Goal: Information Seeking & Learning: Learn about a topic

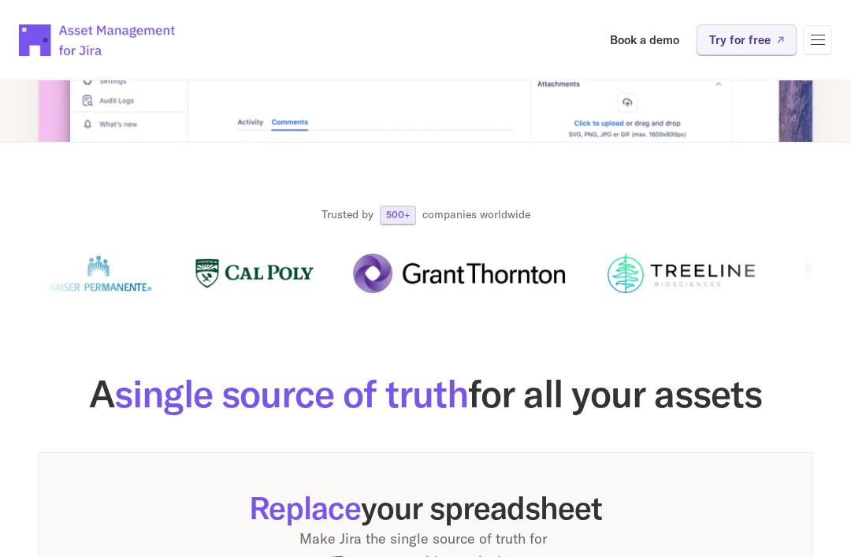
scroll to position [506, 0]
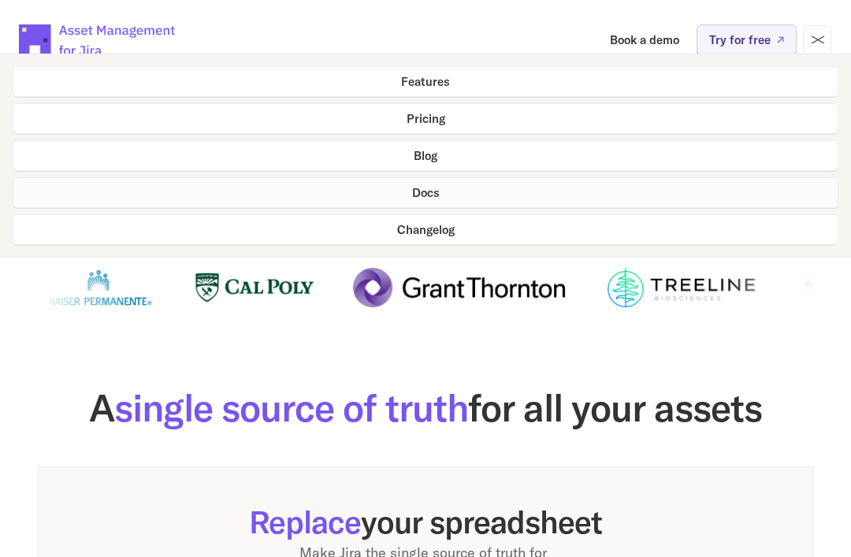
click at [450, 193] on link "Docs" at bounding box center [426, 192] width 826 height 31
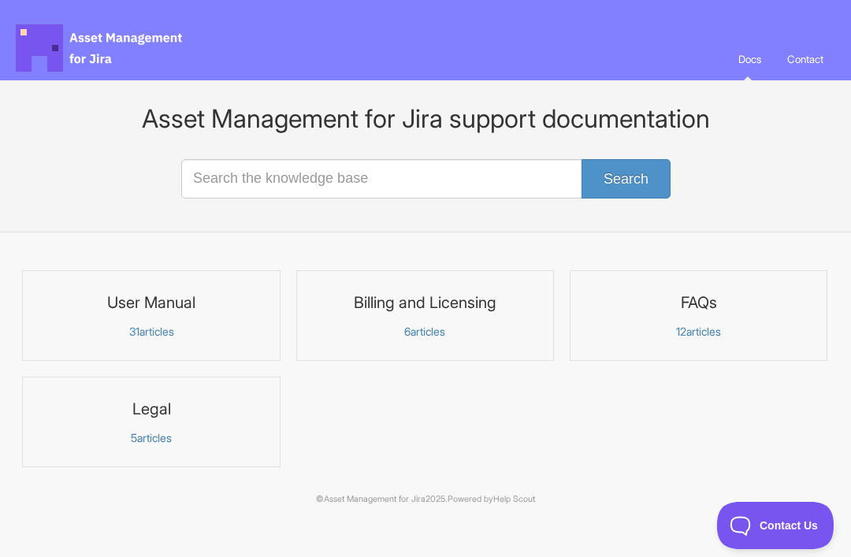
click at [151, 335] on p "31 articles" at bounding box center [151, 332] width 238 height 14
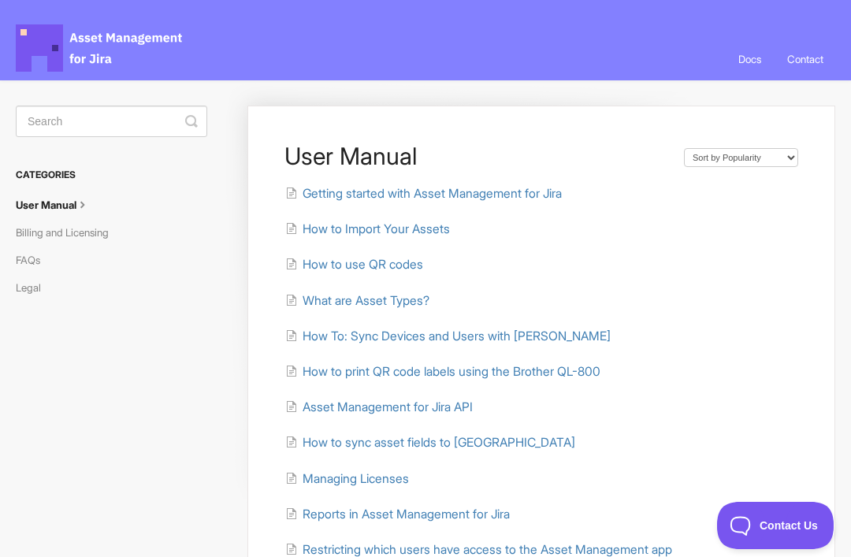
click at [402, 293] on span "What are Asset Types?" at bounding box center [366, 300] width 127 height 15
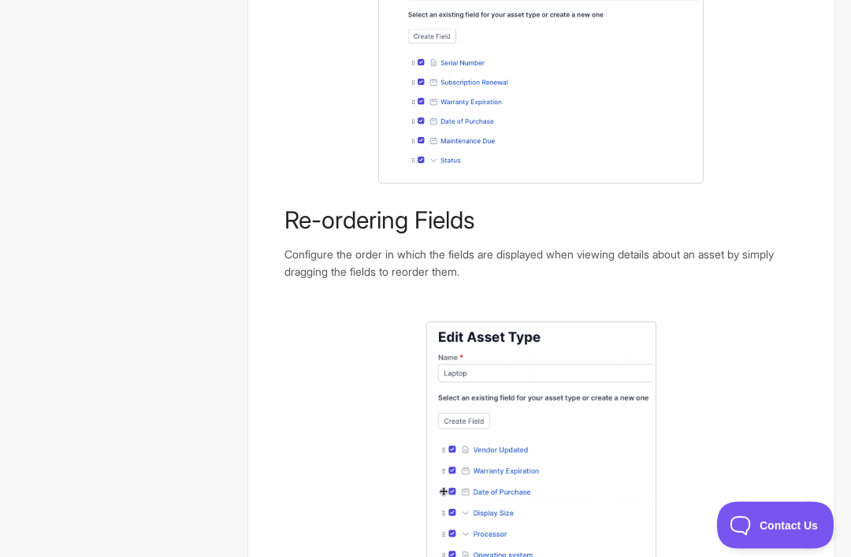
scroll to position [895, 0]
